Goal: Navigation & Orientation: Find specific page/section

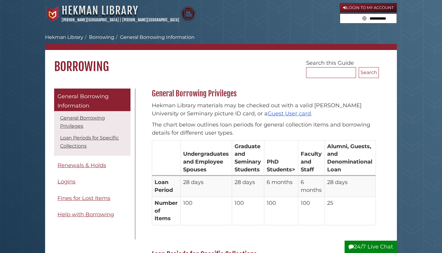
click at [81, 12] on link "Hekman Library" at bounding box center [100, 10] width 77 height 13
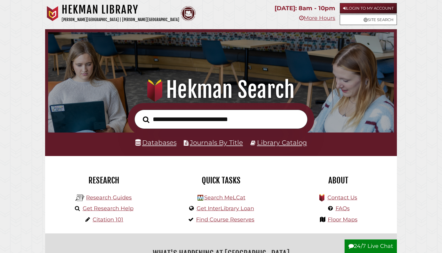
click at [356, 9] on link "Login to My Account" at bounding box center [368, 8] width 57 height 11
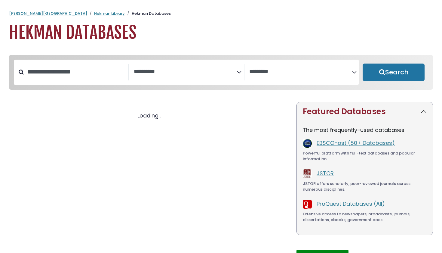
select select "Database Subject Filter"
select select "Database Vendors Filter"
select select "Database Subject Filter"
select select "Database Vendors Filter"
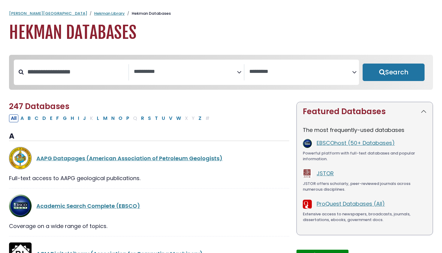
scroll to position [9, 0]
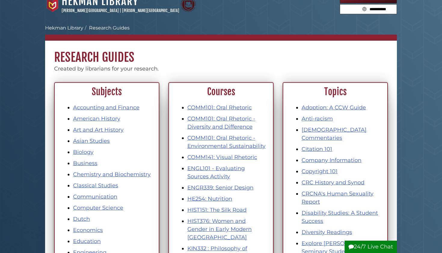
scroll to position [10, 0]
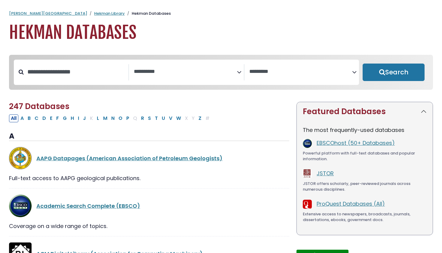
select select "Database Subject Filter"
select select "Database Vendors Filter"
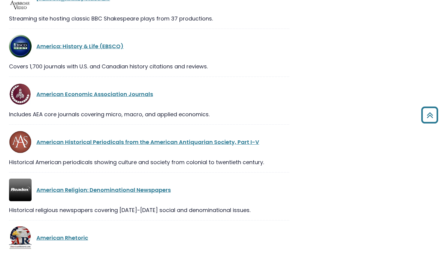
scroll to position [797, 0]
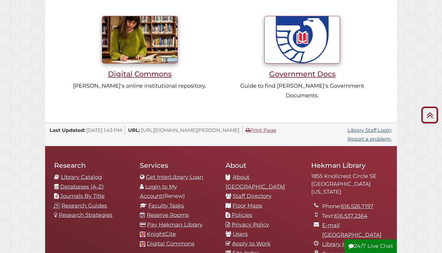
scroll to position [543, 0]
click at [170, 211] on link "Reserve Rooms" at bounding box center [168, 214] width 42 height 7
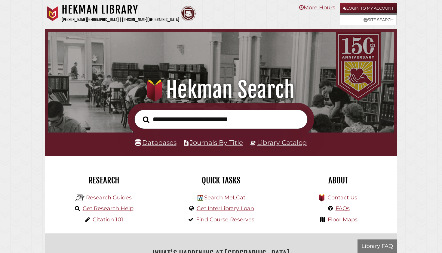
scroll to position [114, 343]
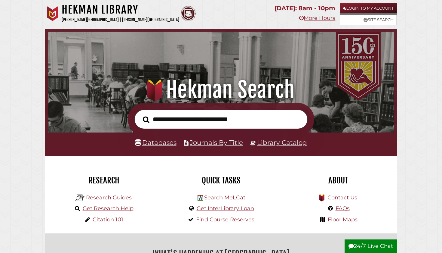
click at [272, 145] on link "Library Catalog" at bounding box center [282, 142] width 50 height 8
